Goal: Information Seeking & Learning: Compare options

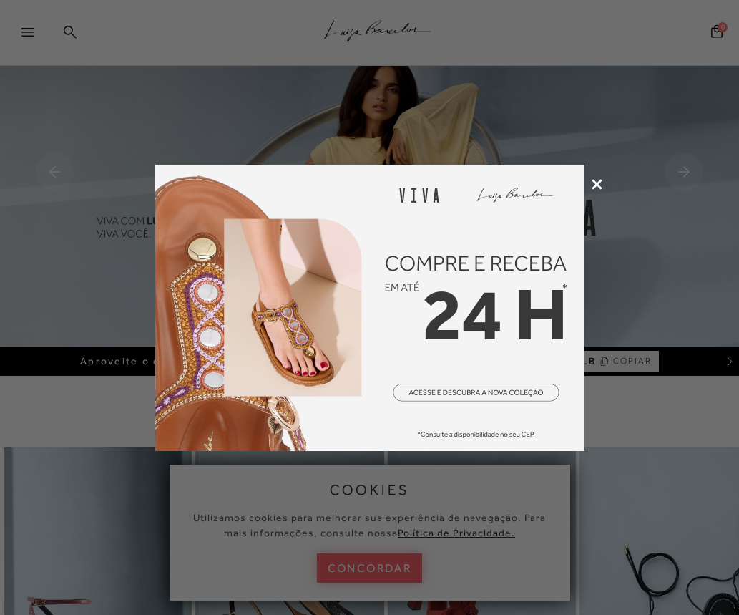
click at [603, 188] on div at bounding box center [369, 307] width 739 height 615
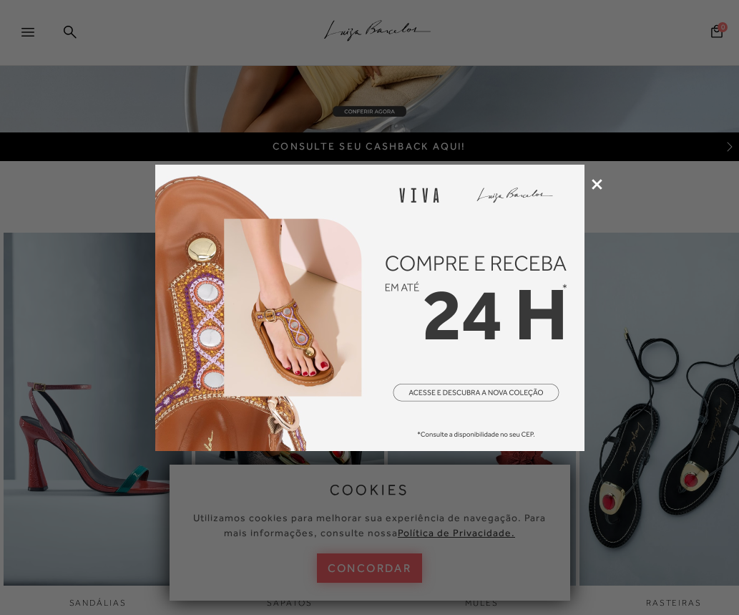
click at [601, 185] on icon at bounding box center [597, 184] width 11 height 11
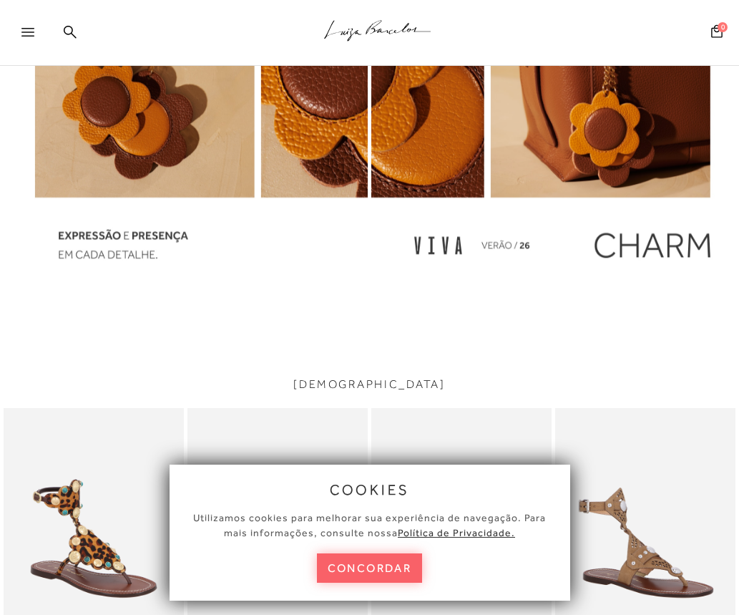
scroll to position [1432, 0]
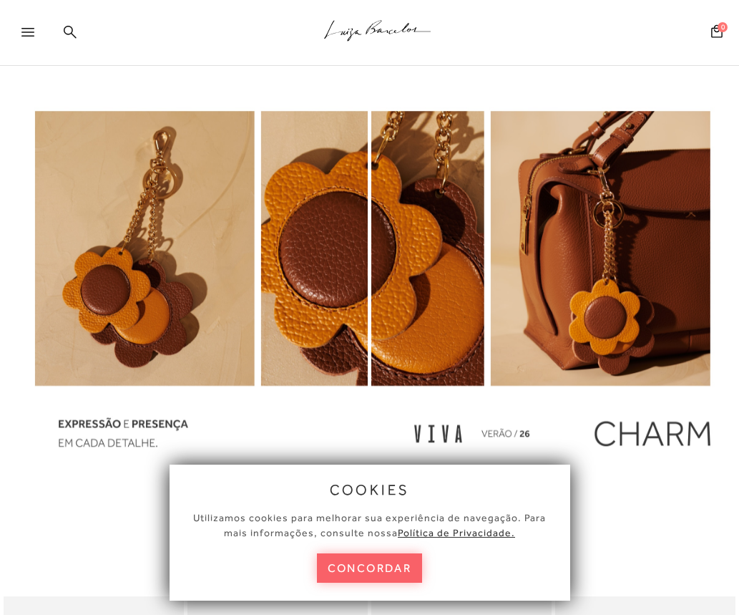
click at [64, 30] on icon at bounding box center [70, 31] width 13 height 13
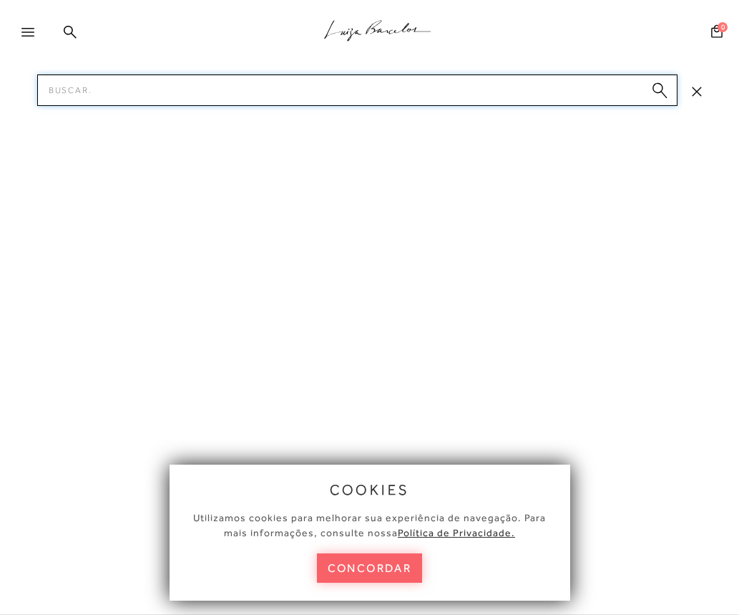
click at [162, 84] on input "Pesquisar" at bounding box center [357, 89] width 641 height 31
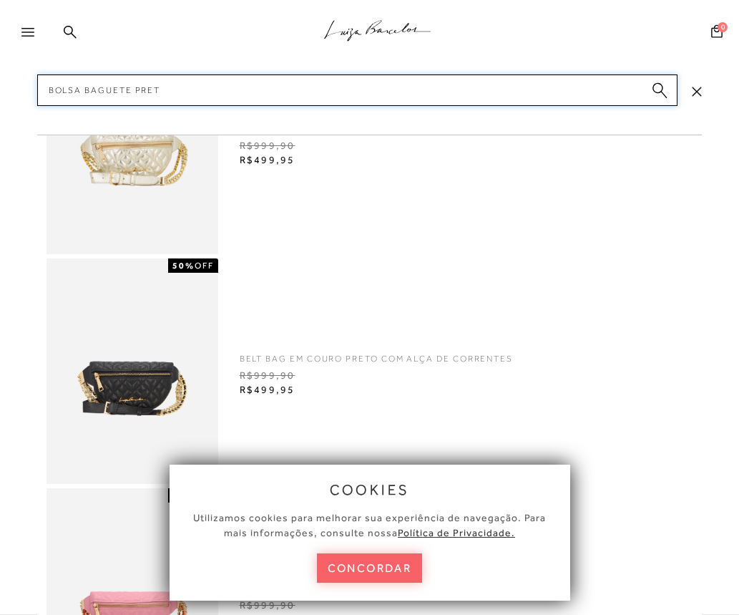
type input "BOLSA BAGUETE PRETA"
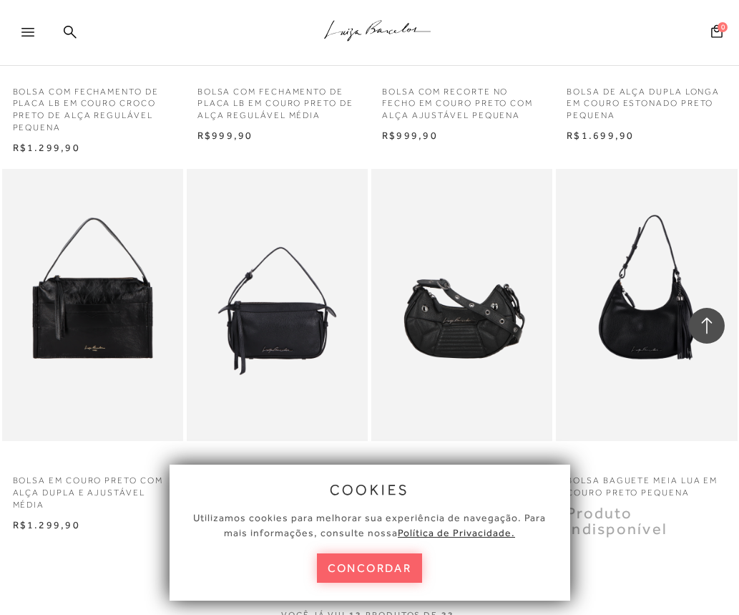
scroll to position [859, 0]
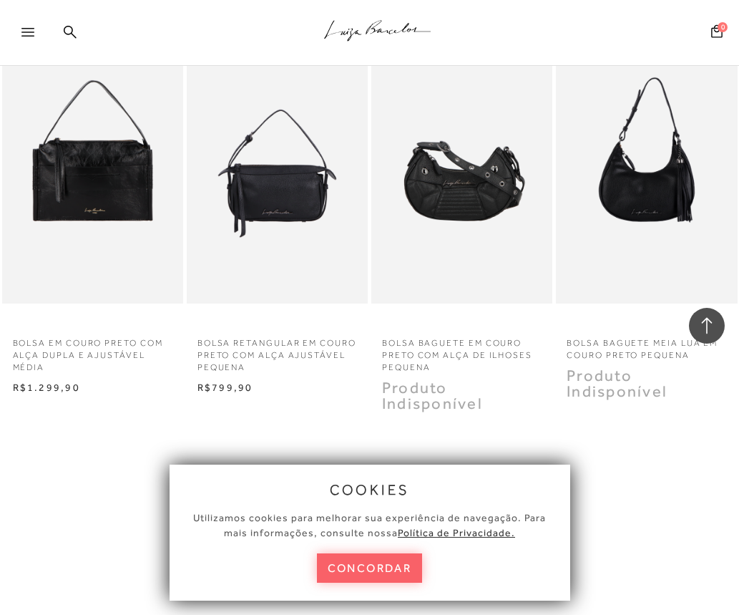
click at [452, 344] on p "BOLSA BAGUETE EM COURO PRETO COM ALÇA DE ILHOSES PEQUENA" at bounding box center [462, 351] width 181 height 44
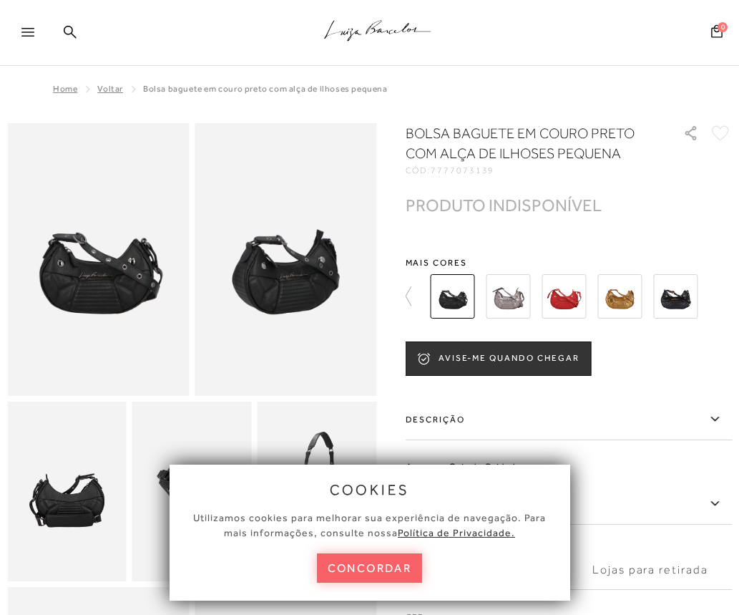
click at [715, 295] on div at bounding box center [578, 296] width 302 height 53
click at [677, 300] on img at bounding box center [676, 296] width 44 height 44
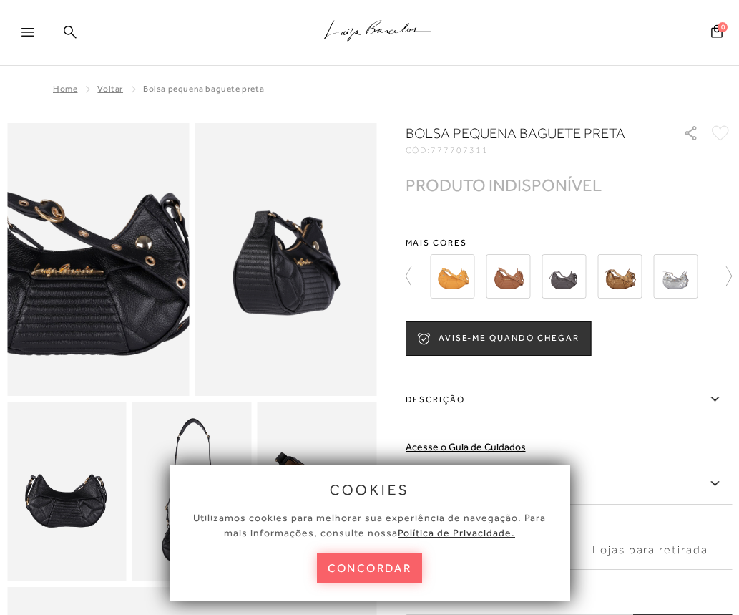
drag, startPoint x: 122, startPoint y: 274, endPoint x: 67, endPoint y: 293, distance: 57.7
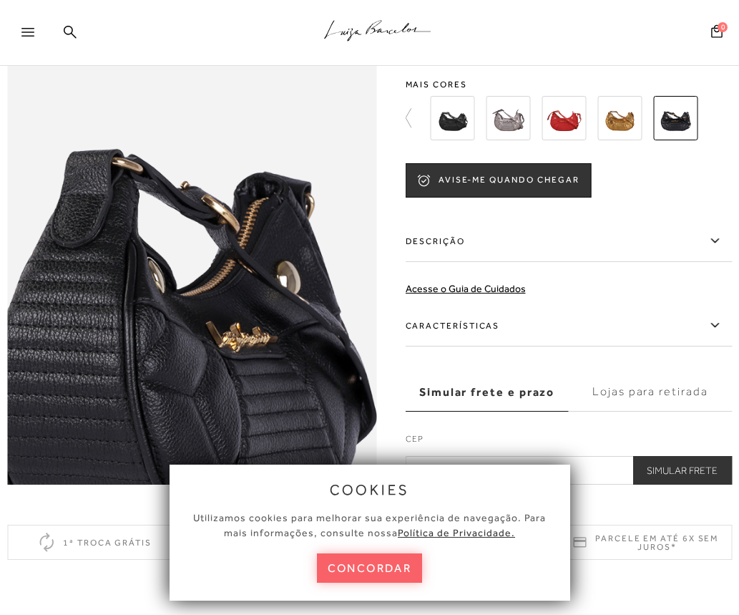
scroll to position [540, 0]
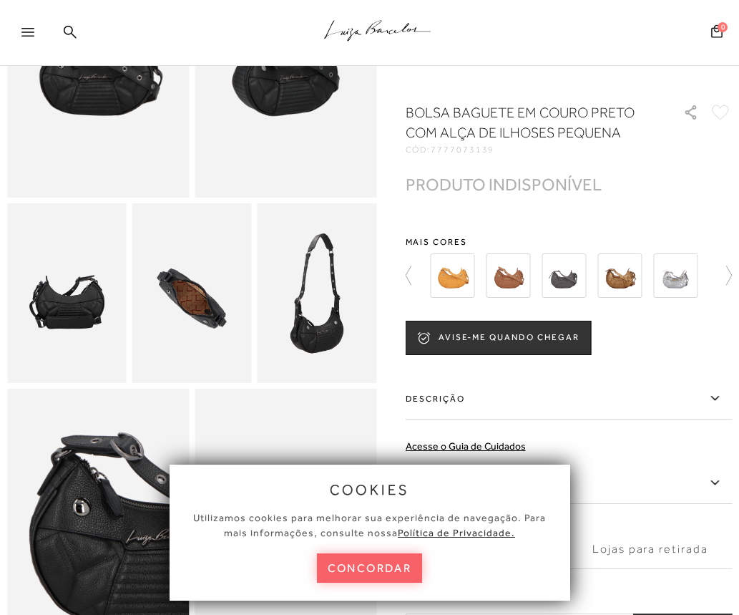
scroll to position [215, 0]
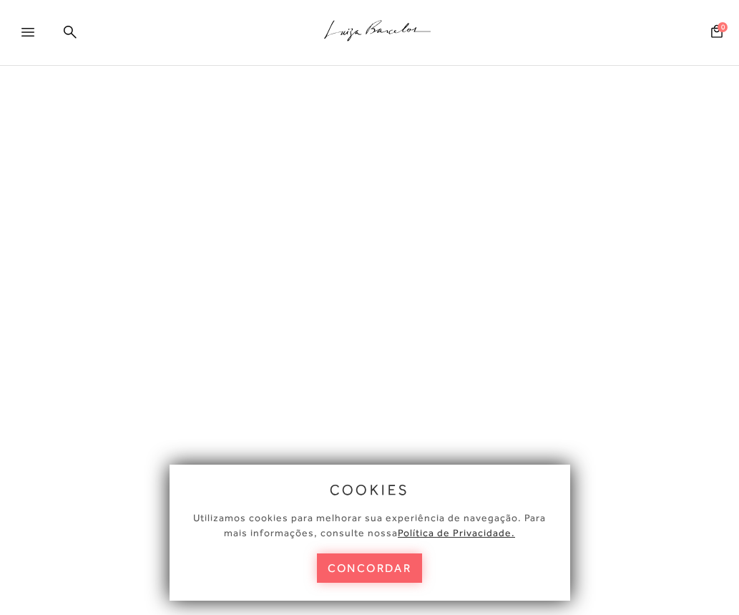
click at [402, 562] on button "concordar" at bounding box center [370, 567] width 106 height 29
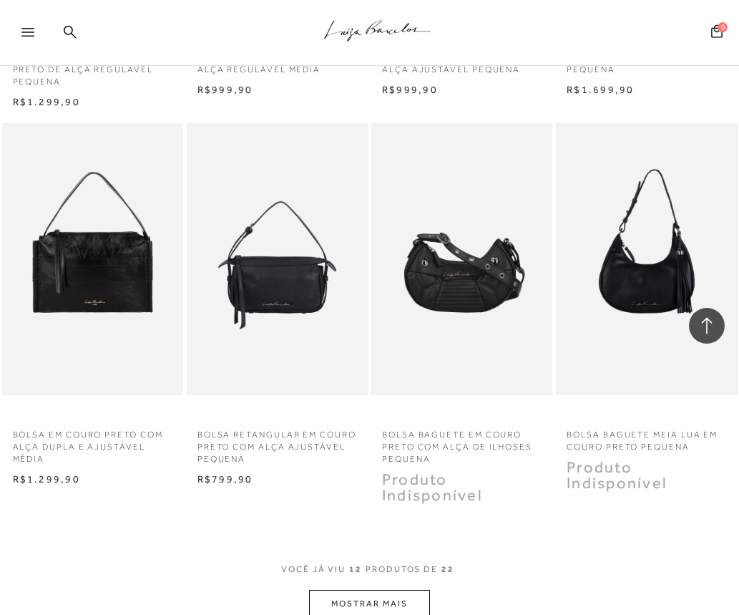
scroll to position [787, 0]
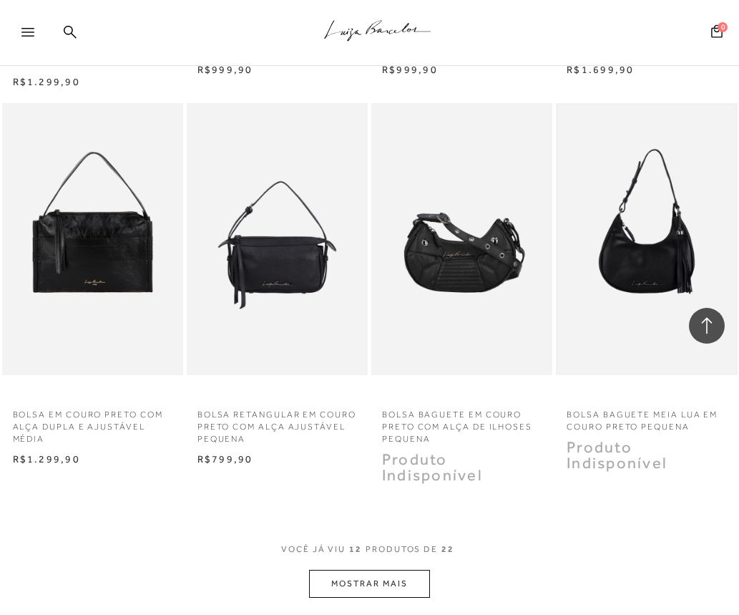
click at [659, 266] on img at bounding box center [647, 239] width 178 height 268
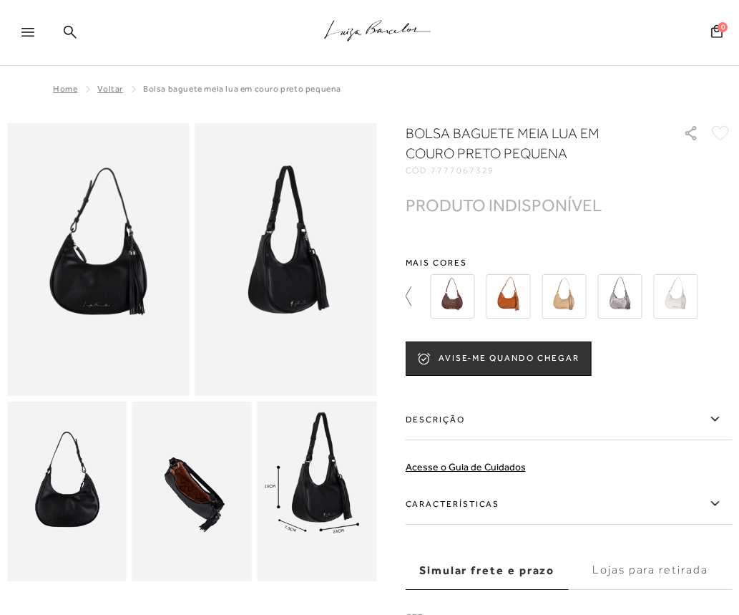
click at [407, 298] on icon at bounding box center [416, 296] width 20 height 20
click at [570, 297] on img at bounding box center [565, 296] width 44 height 44
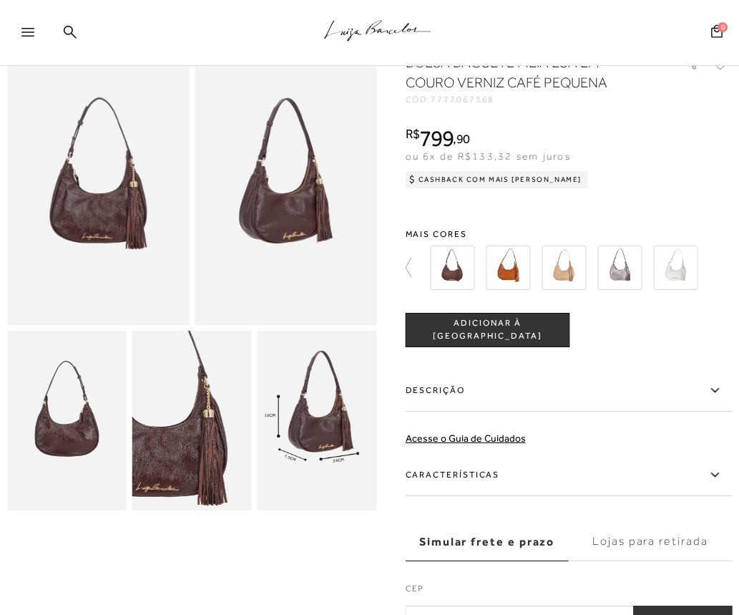
scroll to position [72, 0]
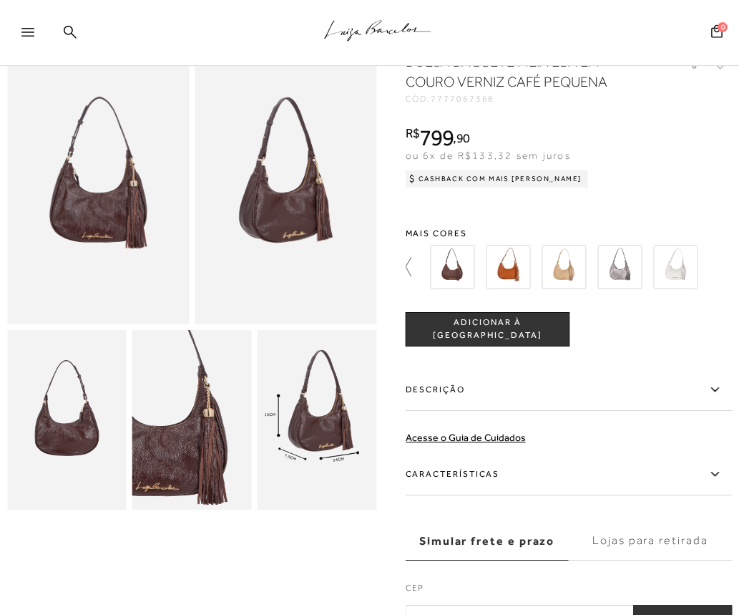
click at [406, 269] on icon at bounding box center [416, 267] width 20 height 20
click at [503, 268] on img at bounding box center [509, 267] width 44 height 44
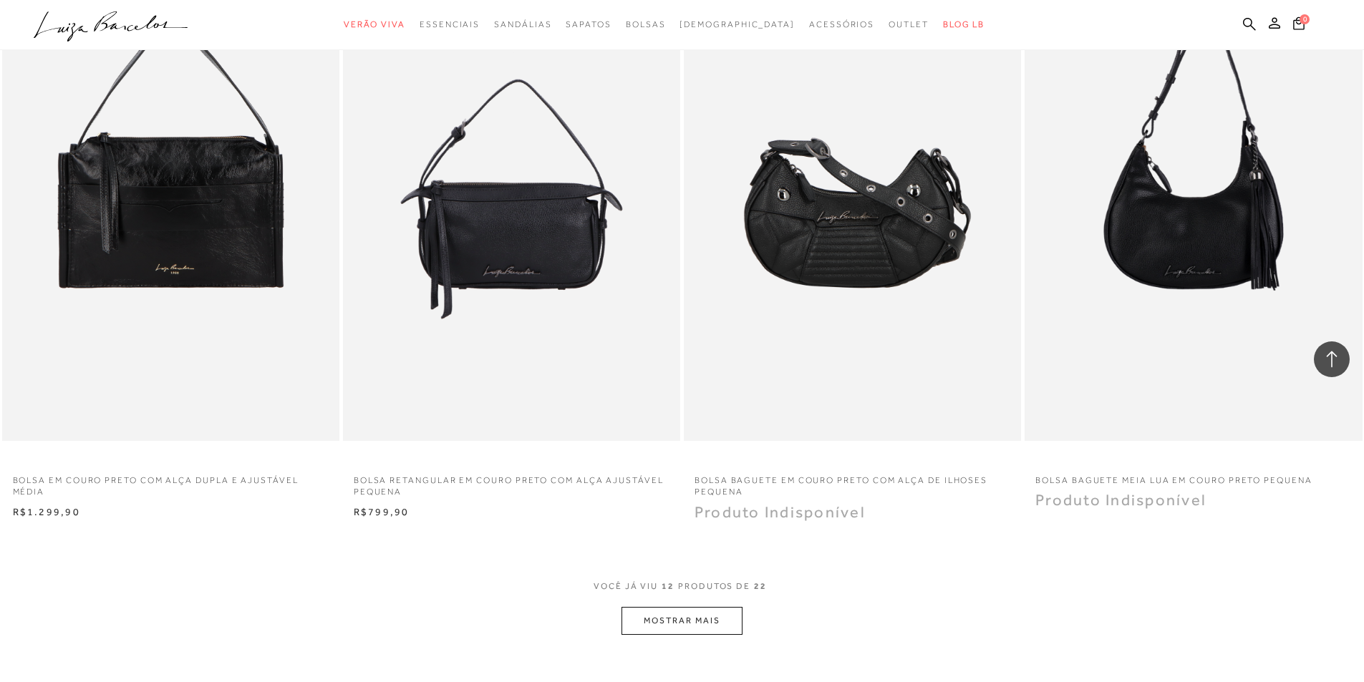
scroll to position [1360, 0]
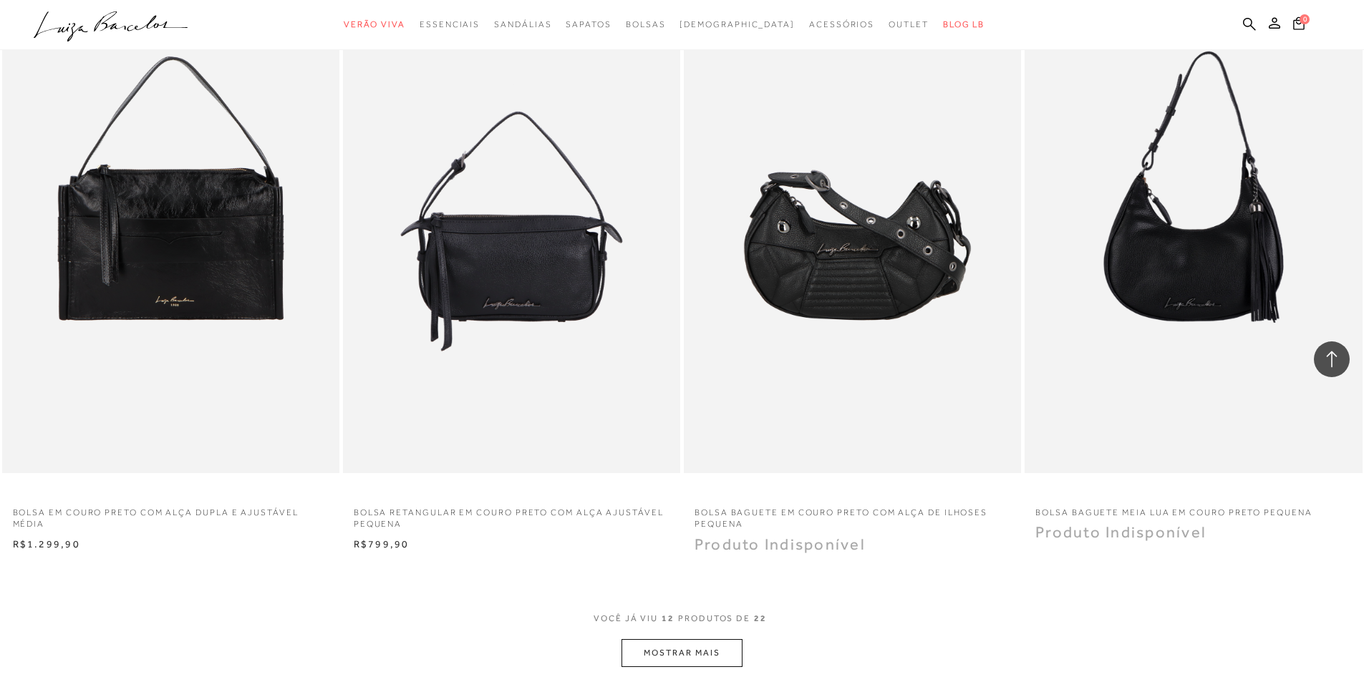
click at [739, 505] on p "BOLSA BAGUETE MEIA LUA EM COURO PRETO PEQUENA" at bounding box center [1192, 508] width 337 height 21
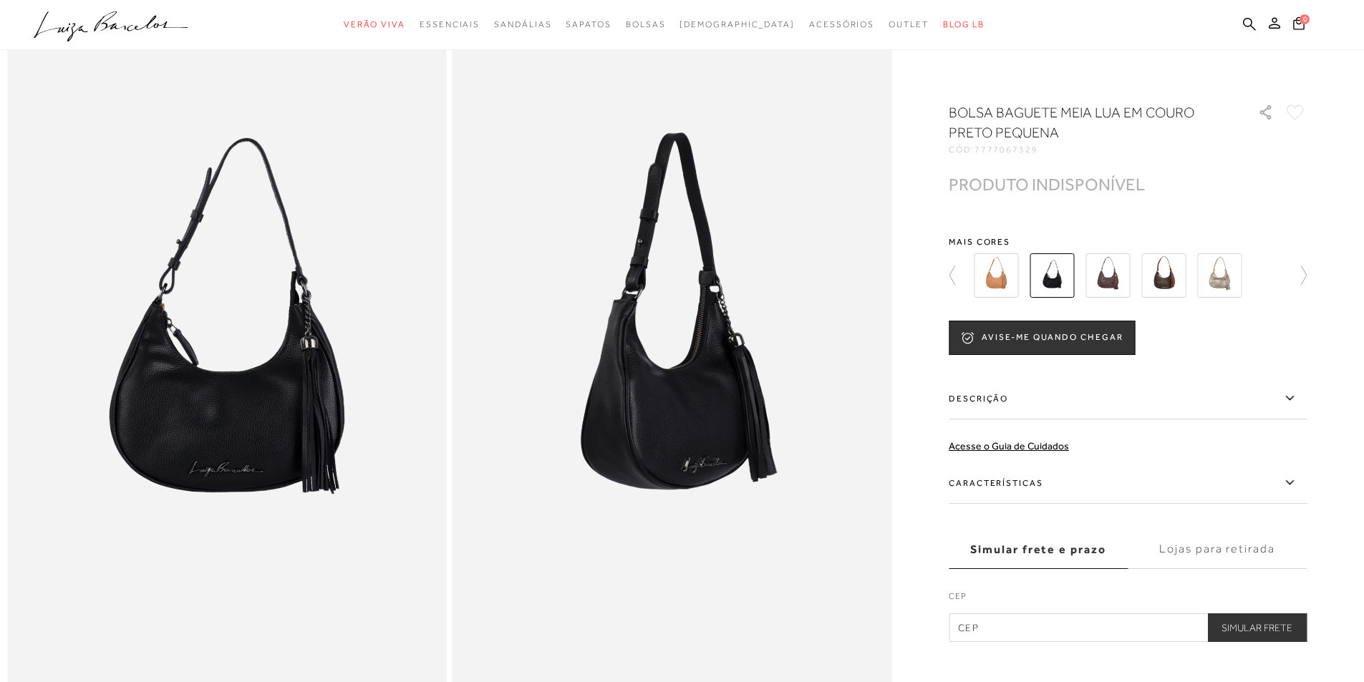
click at [739, 276] on img at bounding box center [1107, 275] width 44 height 44
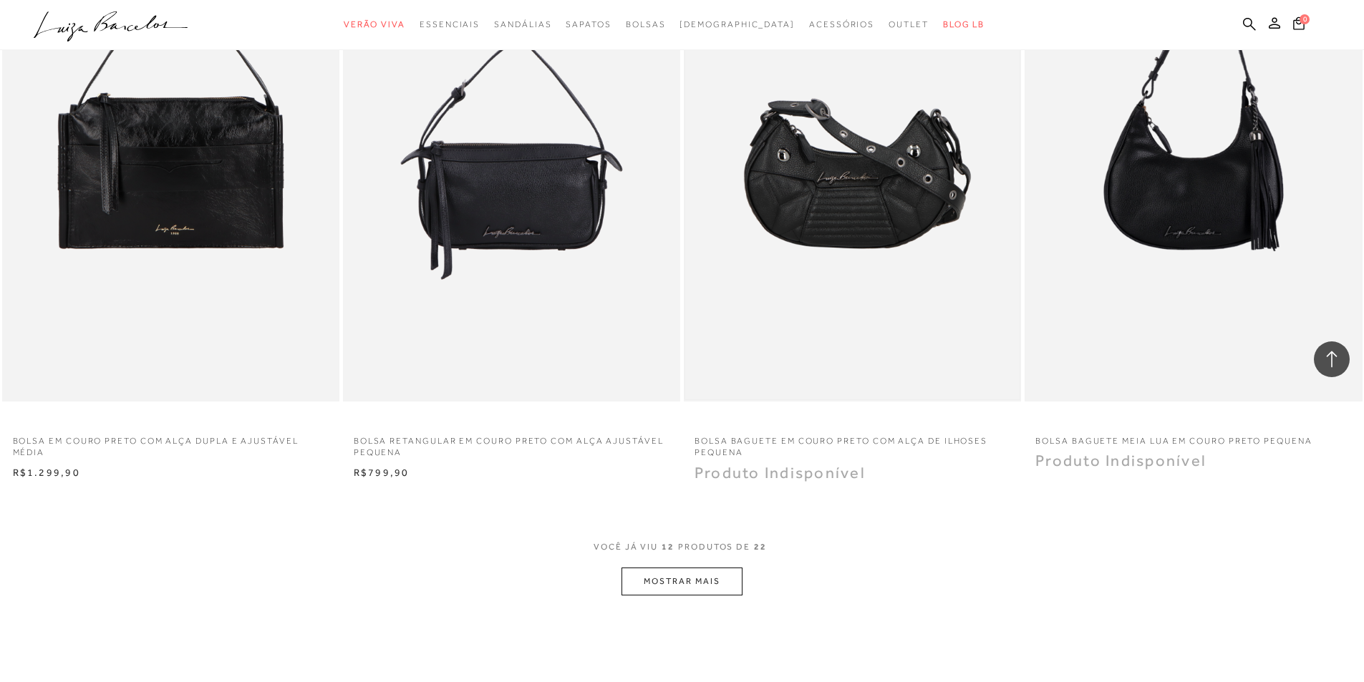
click at [739, 233] on img at bounding box center [852, 149] width 334 height 502
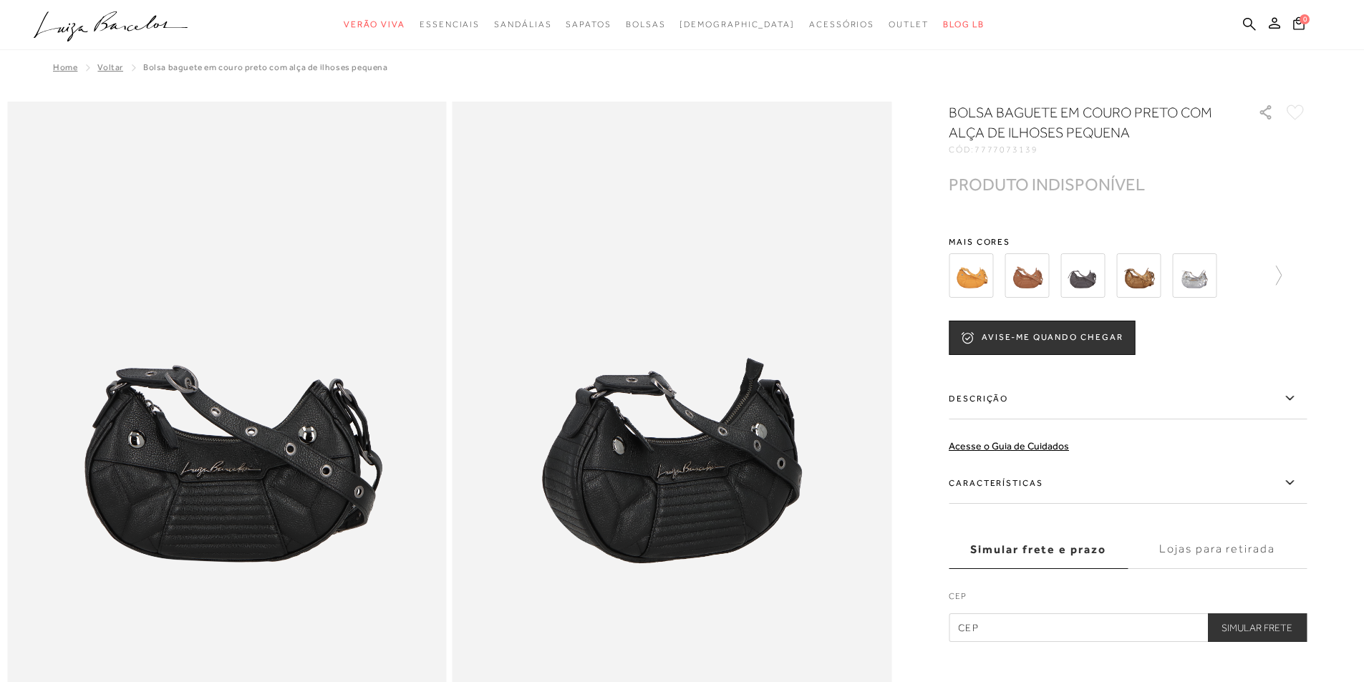
click at [739, 295] on img at bounding box center [1026, 275] width 44 height 44
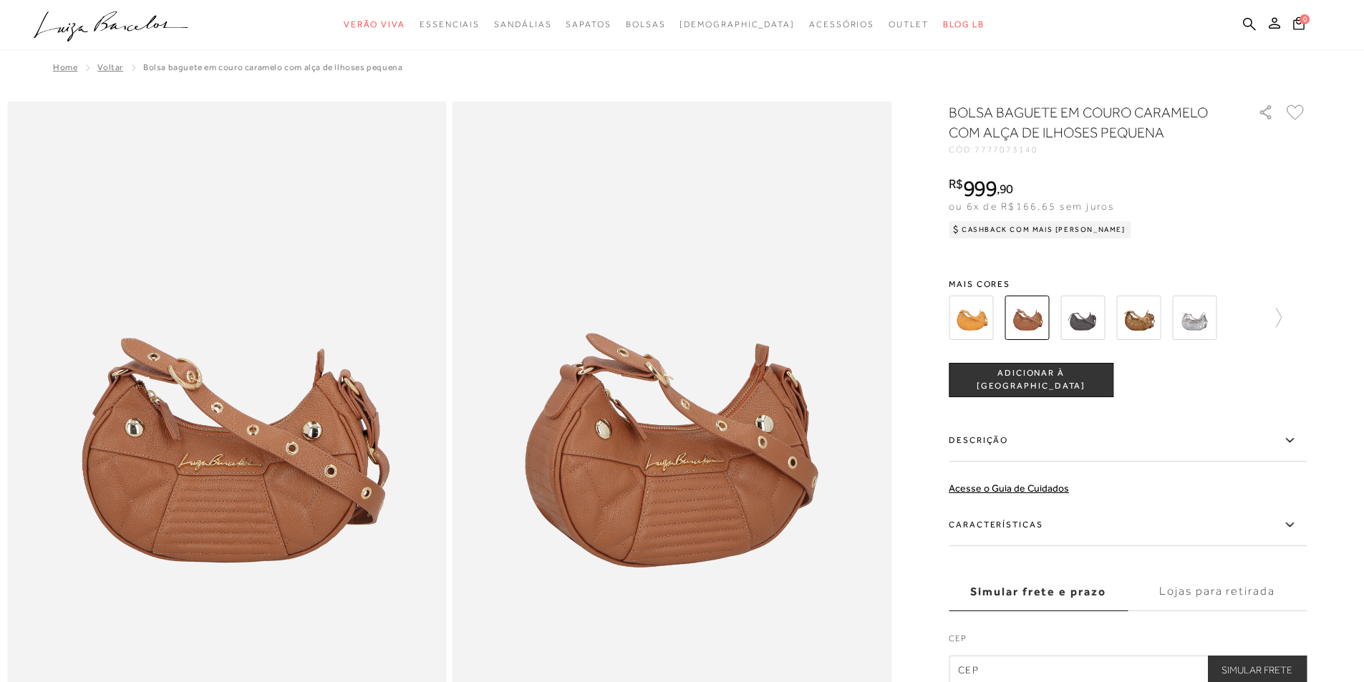
click at [739, 323] on img at bounding box center [1082, 318] width 44 height 44
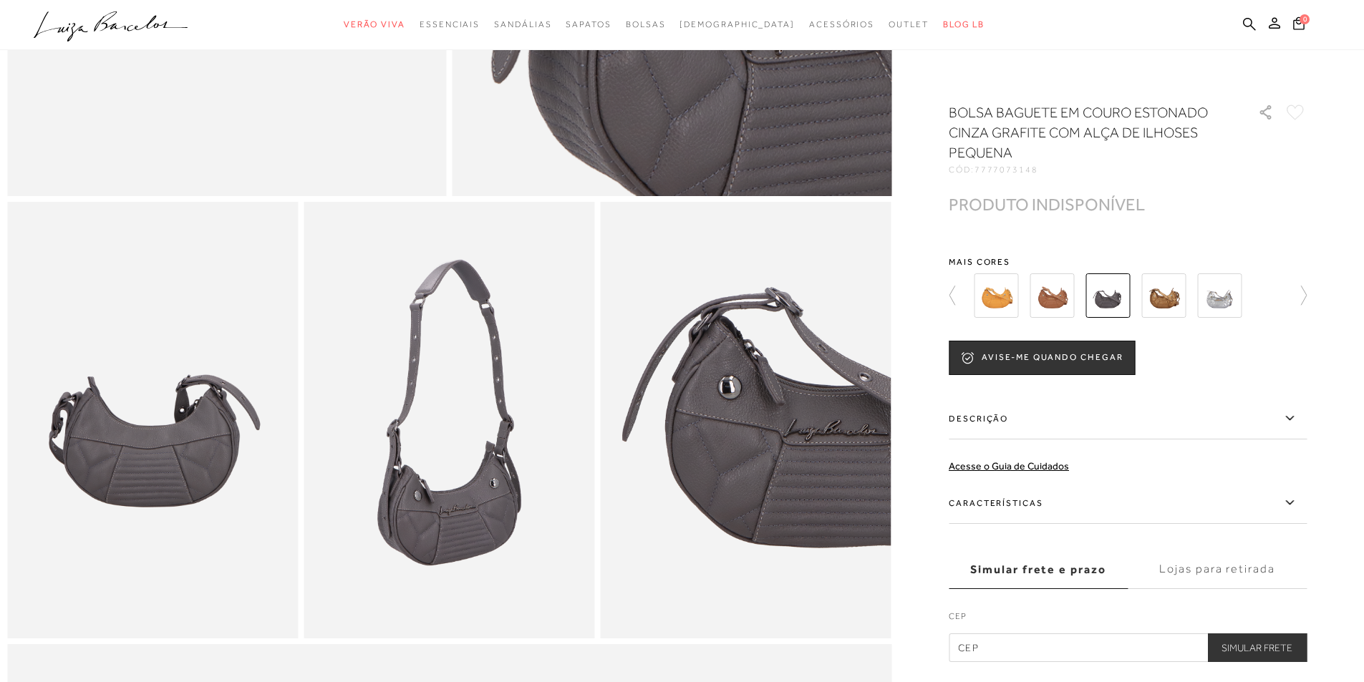
scroll to position [573, 0]
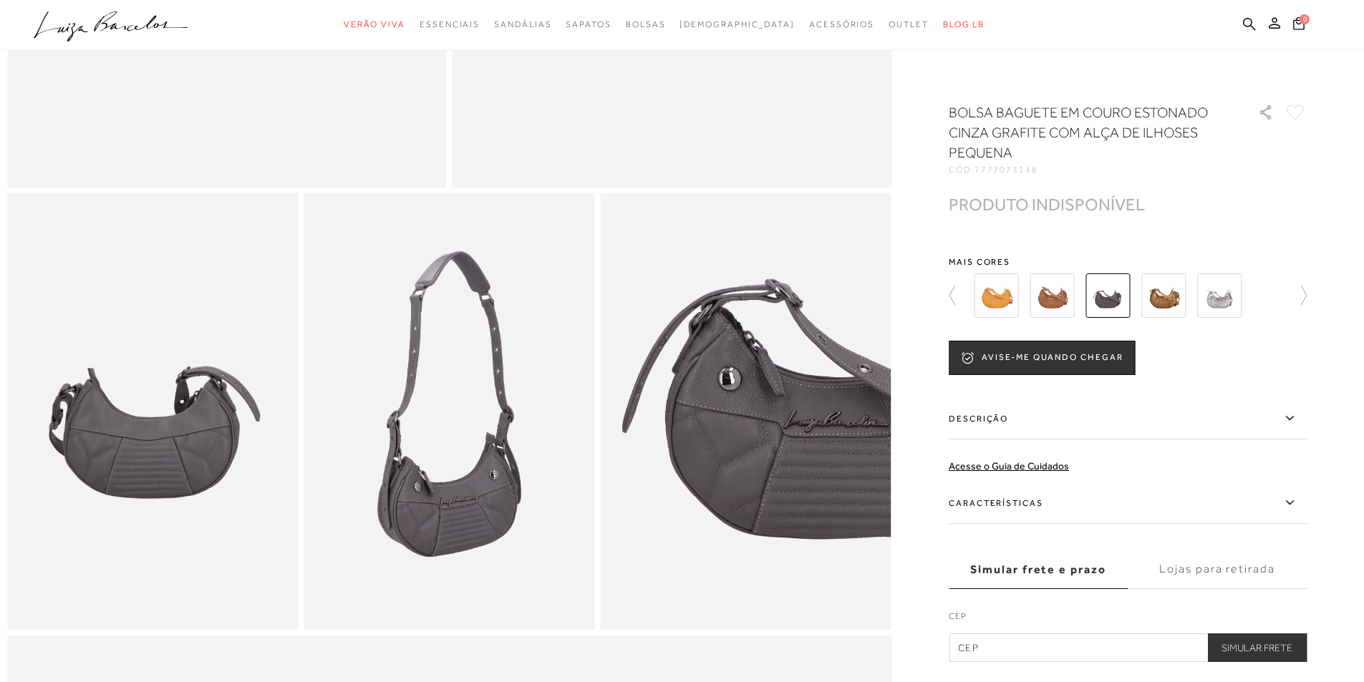
click at [739, 310] on img at bounding box center [1163, 295] width 44 height 44
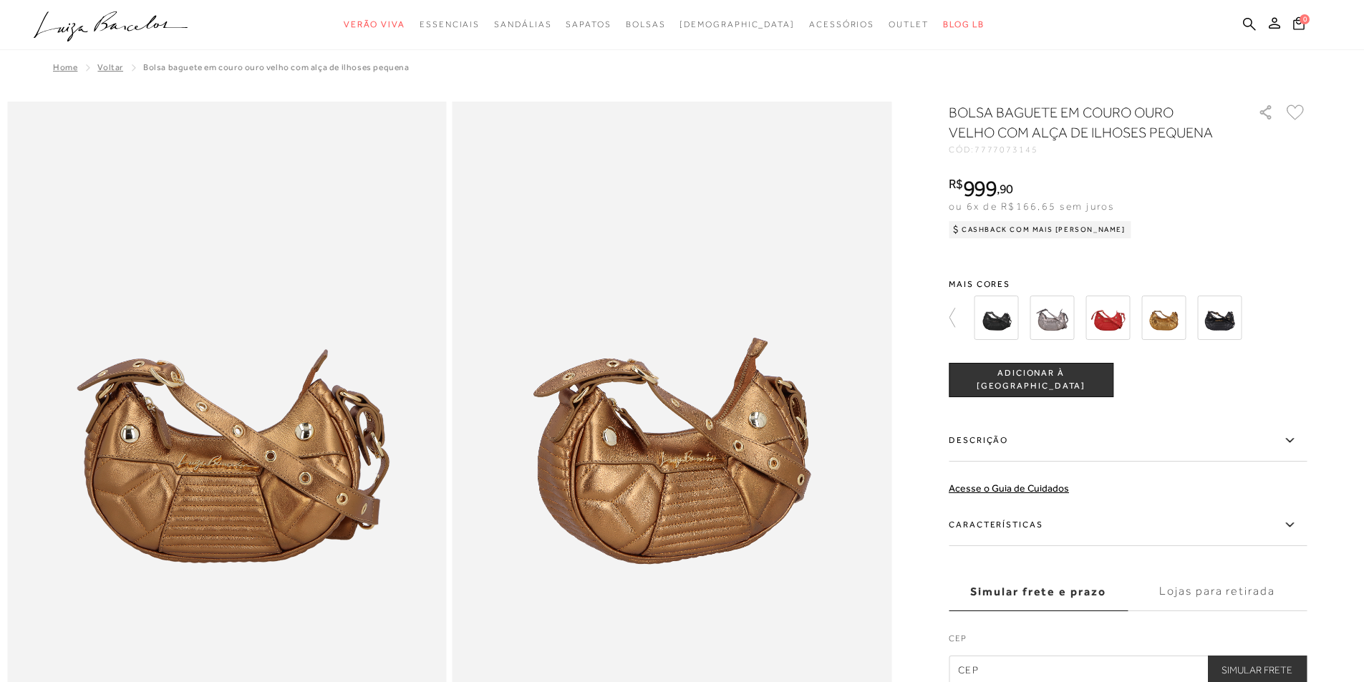
click at [739, 327] on img at bounding box center [1219, 318] width 44 height 44
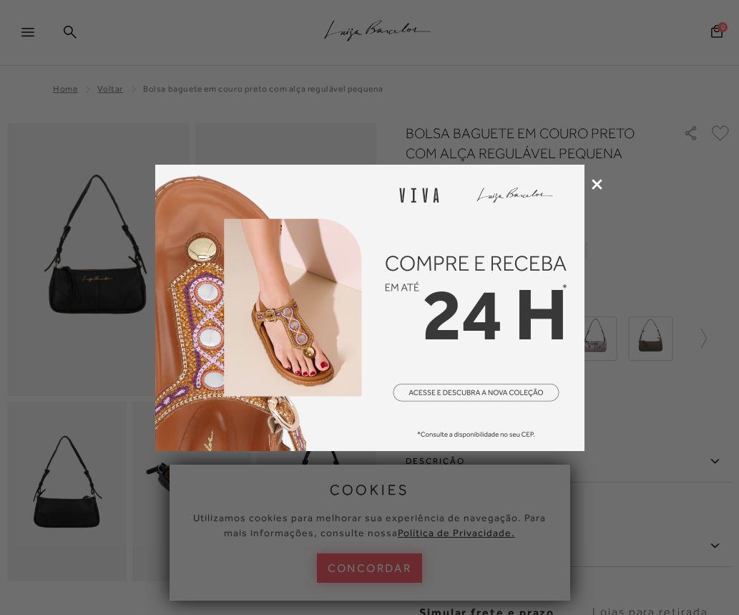
click at [593, 186] on icon at bounding box center [597, 184] width 11 height 11
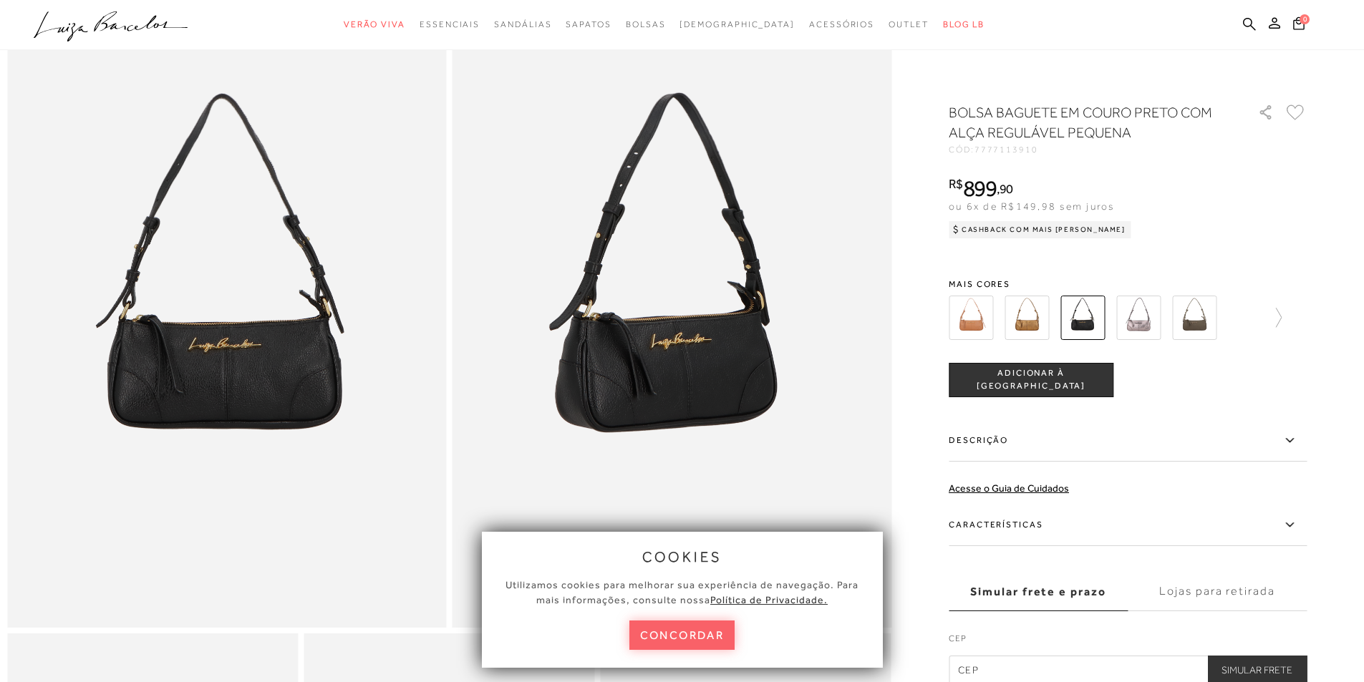
scroll to position [143, 0]
